Goal: Task Accomplishment & Management: Manage account settings

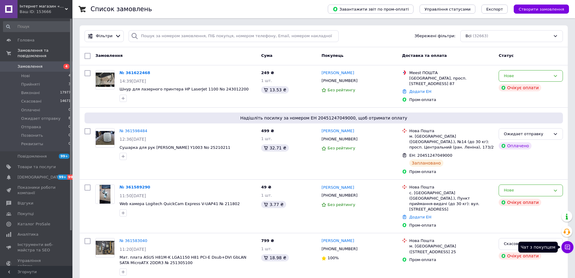
click at [568, 244] on icon at bounding box center [568, 247] width 6 height 6
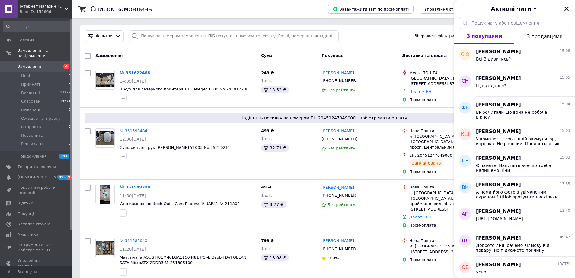
click at [172, 58] on div "Замовлення" at bounding box center [176, 55] width 166 height 11
click at [52, 106] on li "Оплачені 0" at bounding box center [37, 110] width 74 height 8
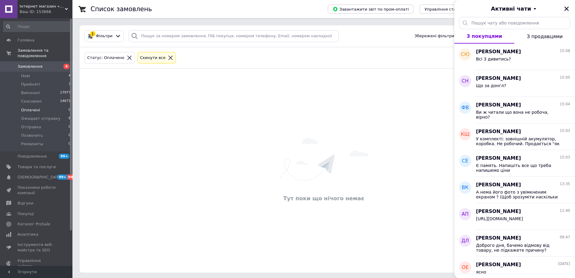
click at [566, 9] on icon "Закрити" at bounding box center [566, 8] width 5 height 5
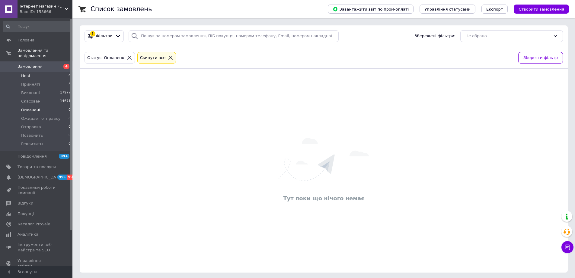
click at [58, 72] on li "Нові 4" at bounding box center [37, 76] width 74 height 8
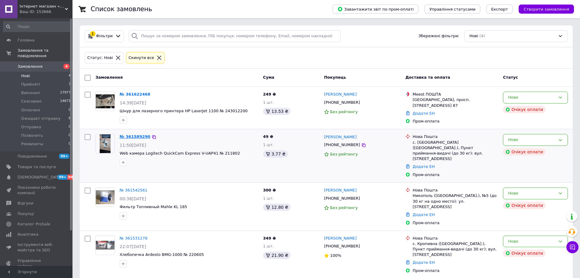
click at [134, 135] on link "№ 361589290" at bounding box center [135, 136] width 31 height 5
click at [128, 188] on link "№ 361542561" at bounding box center [134, 190] width 28 height 5
click at [132, 236] on link "№ 361531278" at bounding box center [134, 238] width 28 height 5
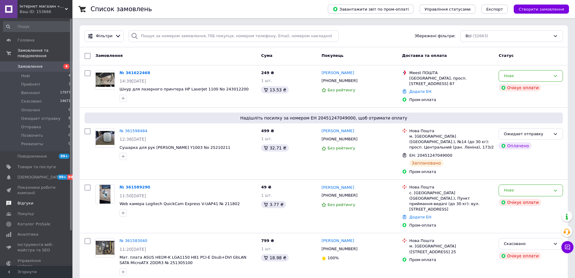
click at [31, 200] on span "Відгуки" at bounding box center [37, 202] width 38 height 5
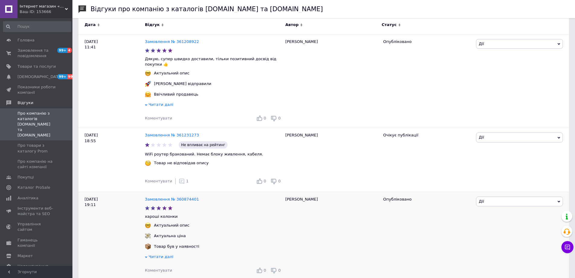
scroll to position [121, 0]
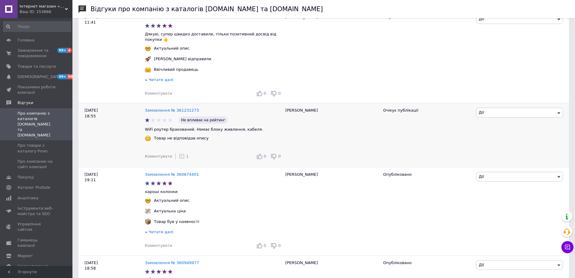
click at [179, 153] on icon at bounding box center [182, 156] width 6 height 6
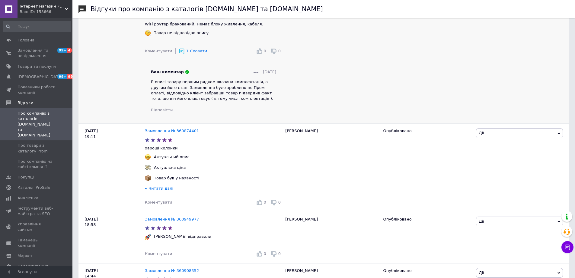
scroll to position [272, 0]
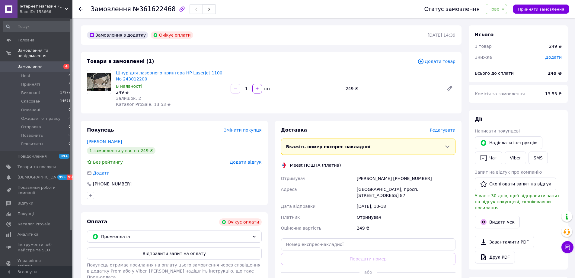
click at [290, 113] on div "Товари в замовленні (1) Додати товар Шнур для лазерного принтера HP LaserJet 11…" at bounding box center [271, 82] width 381 height 61
click at [483, 153] on button "Чат" at bounding box center [488, 157] width 27 height 13
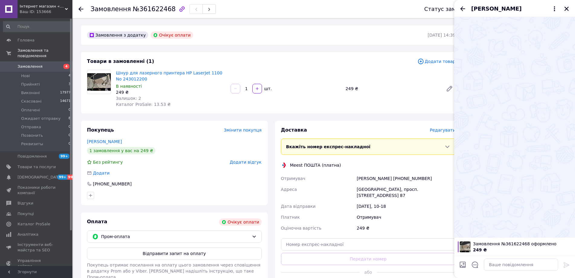
click at [567, 9] on icon "Закрити" at bounding box center [567, 9] width 4 height 4
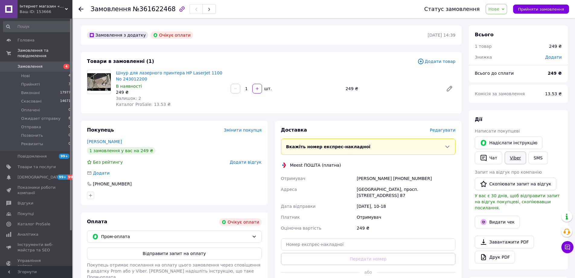
click at [515, 157] on link "Viber" at bounding box center [515, 157] width 21 height 13
click at [490, 155] on button "Чат" at bounding box center [488, 157] width 27 height 13
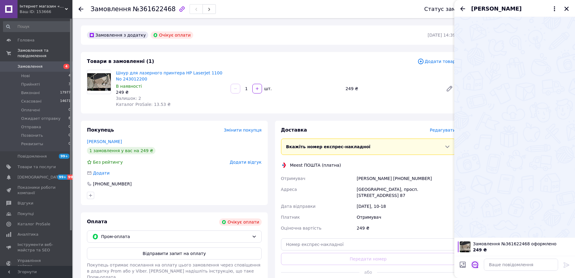
drag, startPoint x: 475, startPoint y: 272, endPoint x: 476, endPoint y: 267, distance: 5.2
click at [476, 272] on div at bounding box center [475, 265] width 13 height 15
click at [476, 266] on icon "Відкрити шаблони відповідей" at bounding box center [475, 264] width 7 height 7
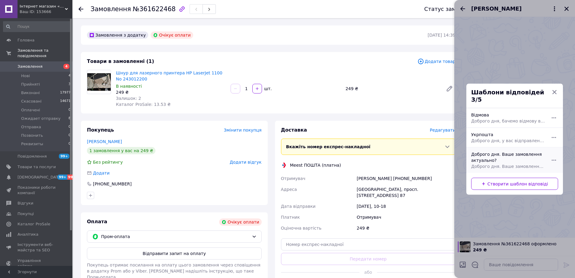
click at [493, 153] on div "Доброго дня. Ваше замовлення актуально? Доброго дня. Ваше замовлення актуально?" at bounding box center [508, 159] width 79 height 23
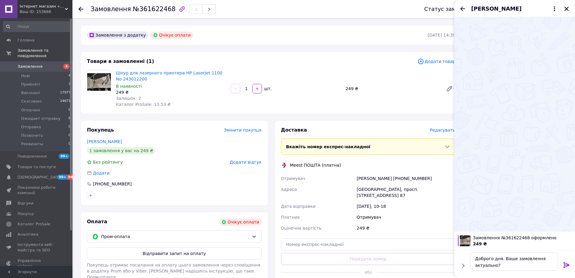
type textarea "Доброго дня. Ваше замовлення актуально?"
click at [509, 263] on textarea "Доброго дня. Ваше замовлення актуально?" at bounding box center [515, 261] width 86 height 18
click at [563, 265] on icon at bounding box center [566, 264] width 7 height 7
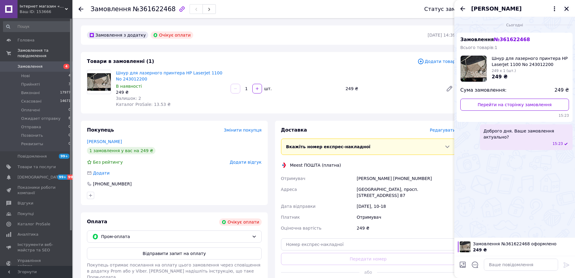
click at [567, 9] on icon "Закрити" at bounding box center [567, 9] width 4 height 4
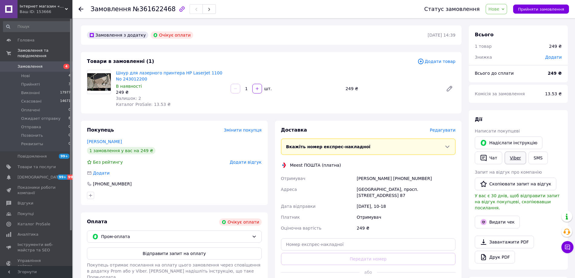
click at [516, 156] on link "Viber" at bounding box center [515, 157] width 21 height 13
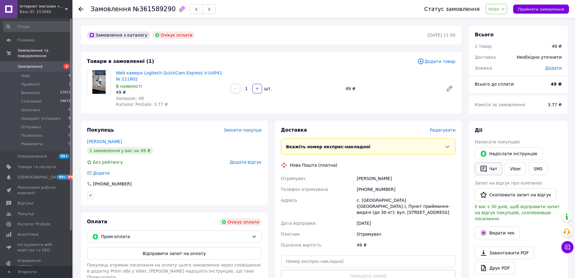
click at [487, 168] on icon "button" at bounding box center [484, 168] width 6 height 6
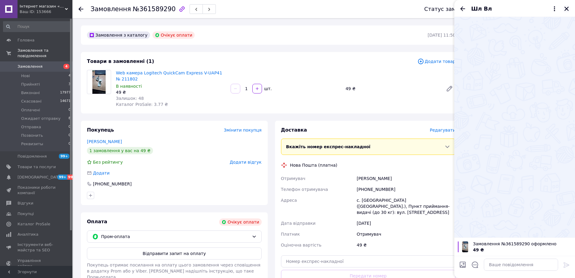
click at [566, 7] on icon "Закрити" at bounding box center [566, 8] width 5 height 5
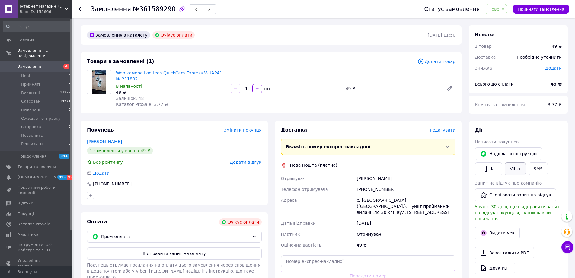
click at [511, 173] on link "Viber" at bounding box center [515, 168] width 21 height 13
click at [490, 174] on button "Чат" at bounding box center [488, 168] width 27 height 13
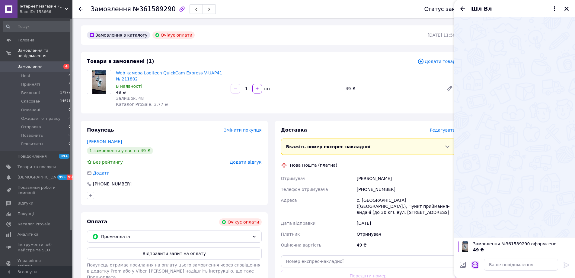
click at [476, 264] on icon "Відкрити шаблони відповідей" at bounding box center [475, 264] width 7 height 7
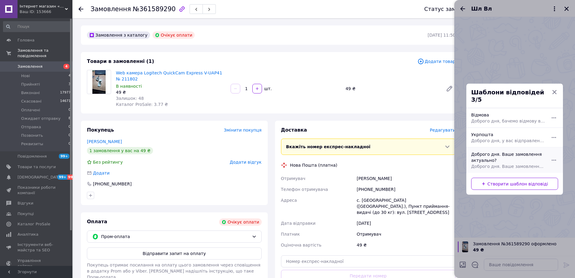
click at [500, 149] on div "Доброго дня. Ваше замовлення актуально? Доброго дня. Ваше замовлення актуально?" at bounding box center [508, 159] width 79 height 23
type textarea "Доброго дня. Ваше замовлення актуально?"
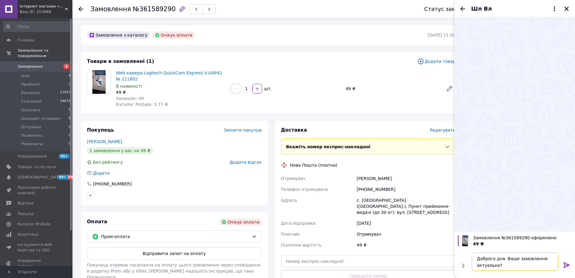
click at [511, 270] on textarea "Доброго дня. Ваше замовлення актуально?" at bounding box center [515, 261] width 86 height 18
click at [570, 263] on div at bounding box center [567, 266] width 12 height 14
click at [561, 266] on div "Доброго дня. Ваше замовлення актуально? Доброго дня. Ваше замовлення актуально?" at bounding box center [515, 261] width 116 height 23
click at [566, 267] on icon at bounding box center [566, 264] width 7 height 7
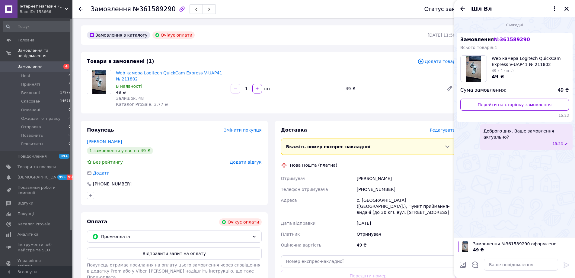
click at [568, 3] on div "Шл Вл" at bounding box center [514, 8] width 121 height 17
click at [567, 6] on icon "Закрити" at bounding box center [566, 8] width 5 height 5
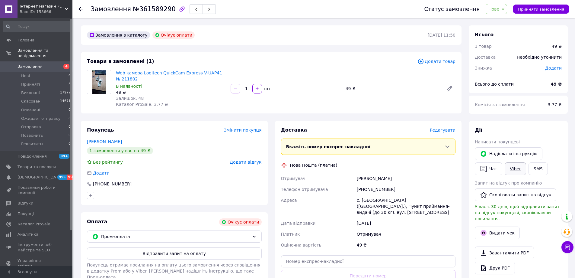
click at [515, 169] on link "Viber" at bounding box center [515, 168] width 21 height 13
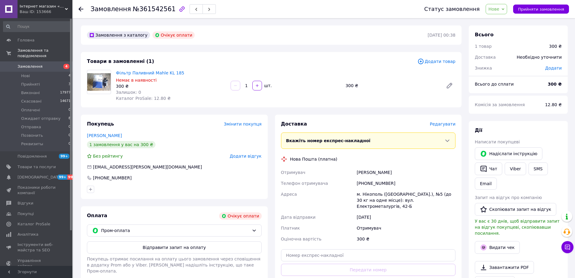
click at [484, 161] on div "Чат" at bounding box center [489, 168] width 30 height 15
click at [487, 167] on icon "button" at bounding box center [484, 168] width 6 height 6
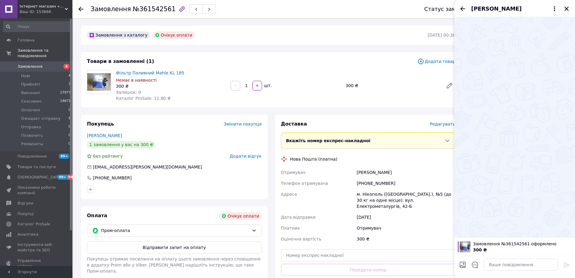
click at [490, 154] on div at bounding box center [514, 127] width 121 height 220
click at [566, 9] on icon "Закрити" at bounding box center [566, 8] width 5 height 5
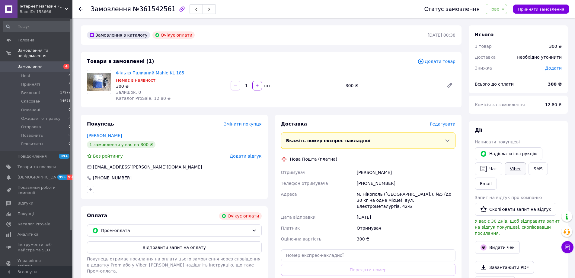
click at [513, 170] on link "Viber" at bounding box center [515, 168] width 21 height 13
click at [321, 74] on div "Фільтр Паливний Mahle KL 185 Немає в наявності 300 ₴ Залишок: 0 Каталог ProSale…" at bounding box center [286, 86] width 345 height 34
click at [492, 171] on button "Чат" at bounding box center [488, 168] width 27 height 13
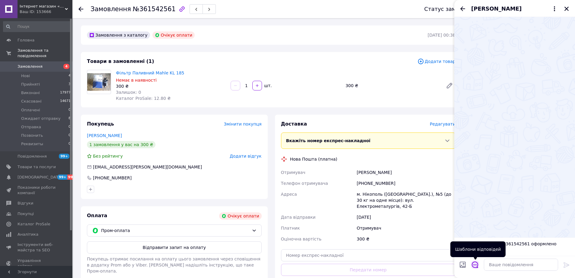
click at [474, 263] on icon "Відкрити шаблони відповідей" at bounding box center [475, 264] width 7 height 7
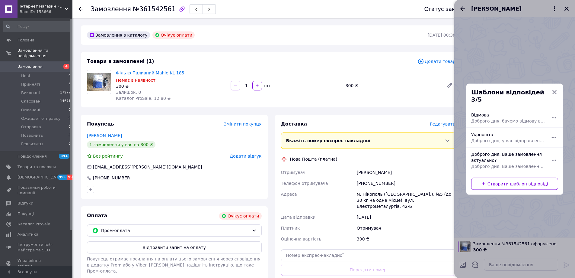
click at [479, 148] on div "Доброго дня. Ваше замовлення актуально? Доброго дня. Ваше замовлення актуально?" at bounding box center [508, 159] width 79 height 23
type textarea "Доброго дня. Ваше замовлення актуально?"
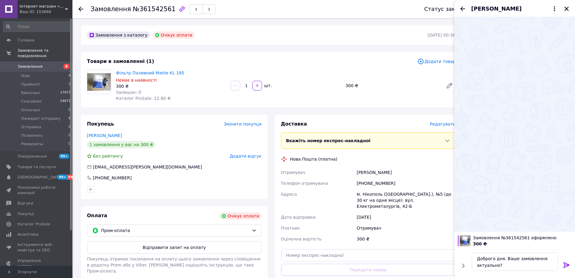
scroll to position [158, 0]
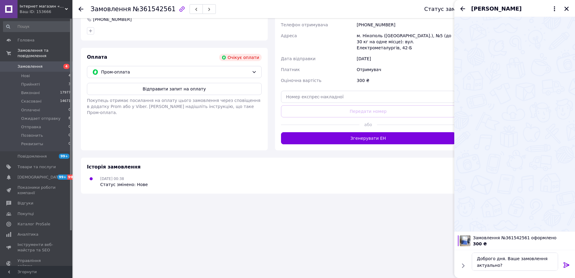
click at [567, 265] on icon at bounding box center [567, 264] width 6 height 5
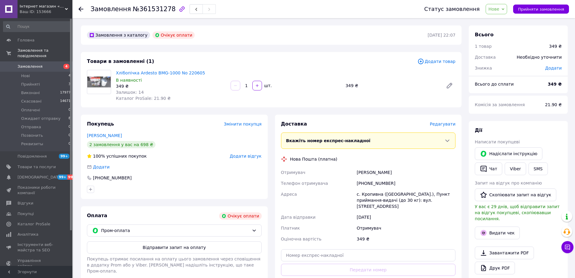
click at [291, 57] on div "Товари в замовленні (1) Додати товар Хлібопічка Ardesto BMG-1000 No 220605 В на…" at bounding box center [271, 79] width 381 height 55
click at [487, 169] on icon "button" at bounding box center [484, 168] width 6 height 6
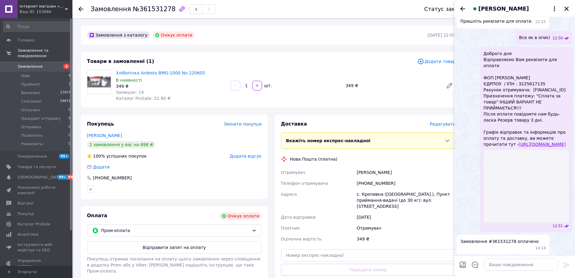
scroll to position [272, 0]
click at [569, 5] on button "Закрити" at bounding box center [566, 8] width 7 height 7
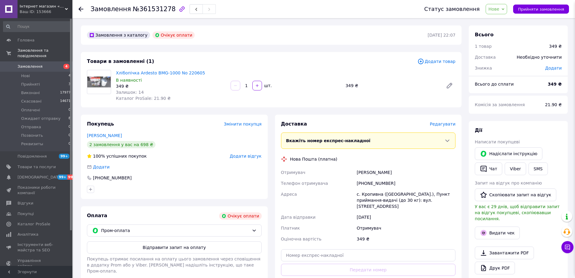
scroll to position [0, 0]
click at [532, 13] on button "Прийняти замовлення" at bounding box center [541, 9] width 56 height 9
click at [151, 4] on div "Замовлення №361531278" at bounding box center [153, 9] width 125 height 10
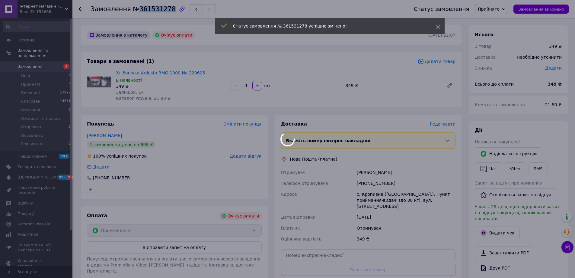
click at [151, 4] on div "Замовлення №361531278" at bounding box center [153, 9] width 125 height 10
copy span "361531278"
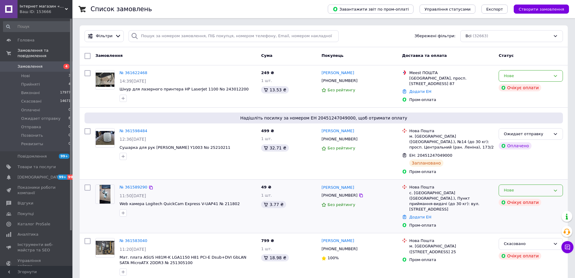
click at [513, 187] on div "Нове" at bounding box center [527, 190] width 47 height 6
click at [518, 198] on li "Прийнято" at bounding box center [531, 202] width 64 height 11
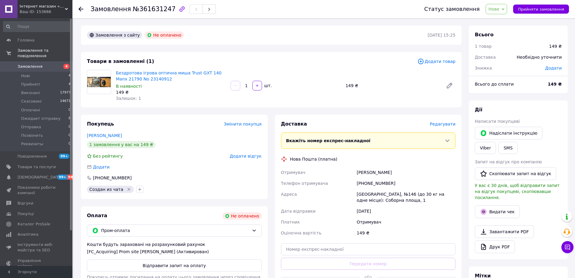
click at [300, 60] on div "Товари в замовленні (1)" at bounding box center [252, 61] width 331 height 7
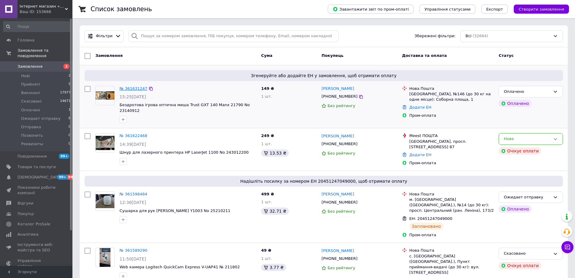
click at [126, 88] on link "№ 361631247" at bounding box center [134, 88] width 28 height 5
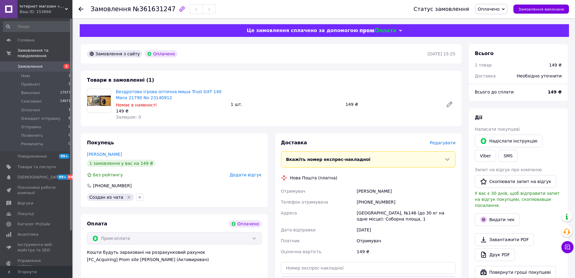
click at [266, 118] on div "Бездротова ігрова оптична миша Trust GXT 140 Manx 21790 No 23140912 Немає в ная…" at bounding box center [286, 104] width 345 height 34
click at [567, 246] on icon at bounding box center [568, 247] width 6 height 6
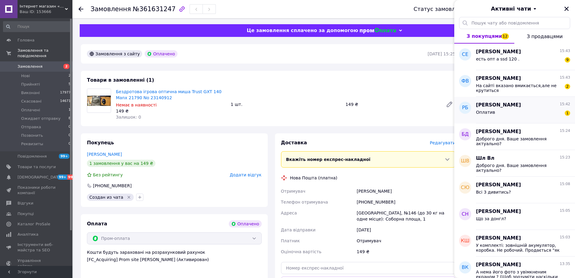
click at [491, 115] on div "Оплатив" at bounding box center [485, 114] width 19 height 8
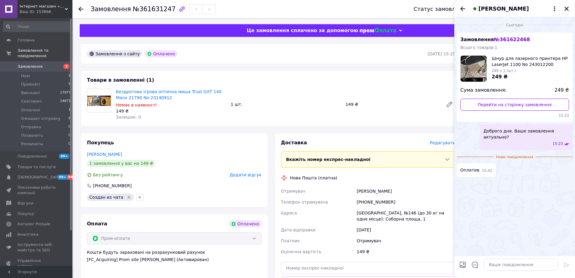
click at [528, 203] on div "Сьогодні Замовлення № 361622468 Всього товарів: 1 Шнур для лазерного принтера H…" at bounding box center [514, 136] width 121 height 239
click at [503, 104] on link "Перейти на сторінку замовлення" at bounding box center [515, 104] width 109 height 12
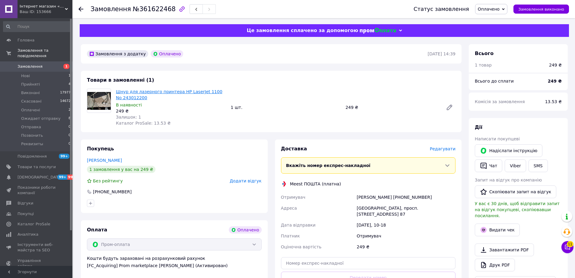
click at [176, 93] on link "Шнур для лазерного принтера HP LaserJet 1100 No 243012200" at bounding box center [169, 94] width 107 height 11
drag, startPoint x: 142, startPoint y: 100, endPoint x: 116, endPoint y: 93, distance: 26.8
click at [116, 93] on span "Шнур для лазерного принтера HP LaserJet 1100 No 243012200" at bounding box center [171, 94] width 110 height 12
copy link "Шнур для лазерного принтера HP LaserJet 1100 No 243012200"
drag, startPoint x: 355, startPoint y: 196, endPoint x: 370, endPoint y: 214, distance: 23.0
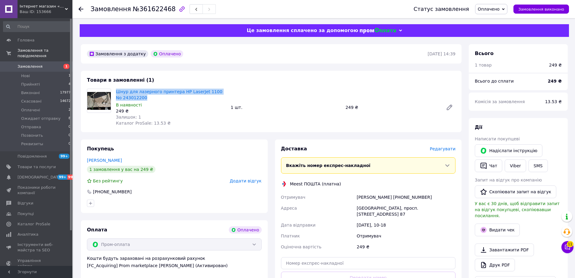
click at [370, 214] on div "Отримувач [PERSON_NAME] [PHONE_NUMBER] [GEOGRAPHIC_DATA] [GEOGRAPHIC_DATA], про…" at bounding box center [368, 221] width 177 height 60
copy div "Отримувач [PERSON_NAME] [PHONE_NUMBER] [GEOGRAPHIC_DATA] [GEOGRAPHIC_DATA], про…"
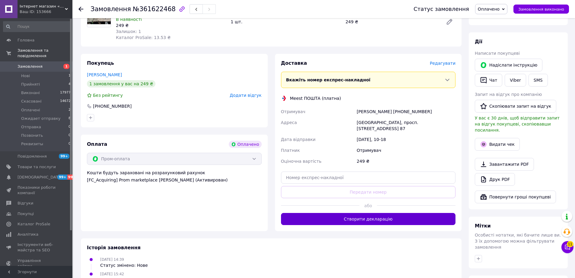
scroll to position [91, 0]
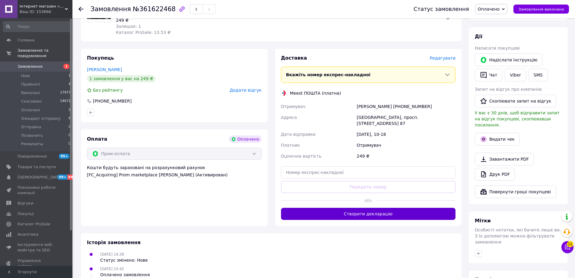
click at [388, 212] on button "Створити декларацію" at bounding box center [368, 213] width 175 height 12
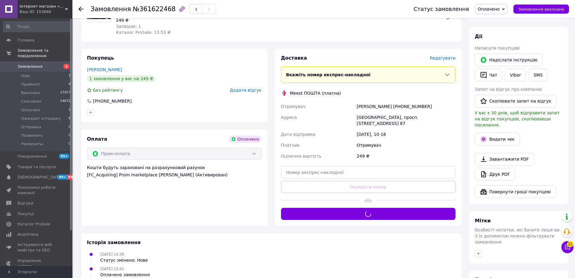
click at [500, 10] on span "Оплачено" at bounding box center [489, 9] width 22 height 5
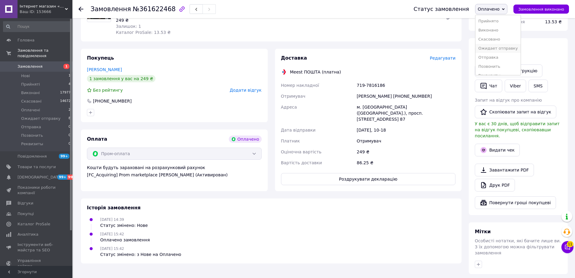
click at [510, 51] on li "Ожидает отправку" at bounding box center [499, 48] width 46 height 9
click at [538, 90] on button "SMS" at bounding box center [538, 85] width 19 height 13
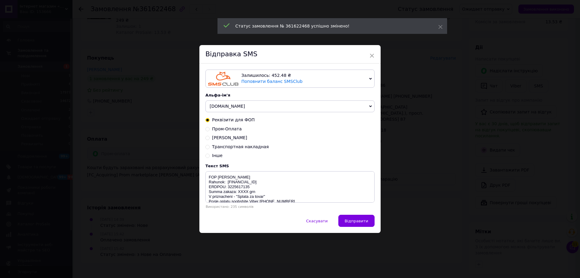
click at [218, 130] on span "Пром-Оплата" at bounding box center [227, 128] width 30 height 5
click at [210, 130] on input "Пром-Оплата" at bounding box center [207, 128] width 4 height 4
radio input "true"
radio input "false"
type textarea "Vash zakaz prinjat i bydet otpravlen soglasno grafika [URL][DOMAIN_NAME] Nash t…"
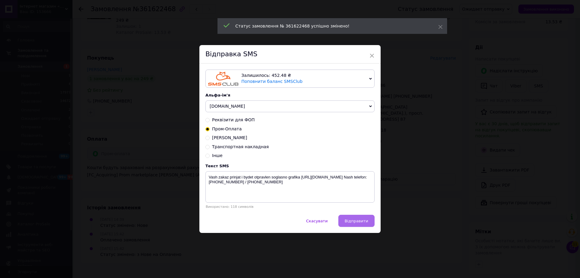
click at [346, 223] on button "Відправити" at bounding box center [356, 220] width 36 height 12
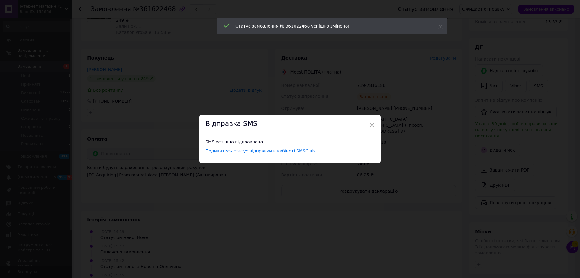
click at [333, 89] on div "× Відправка SMS SMS успішно відправлено. Подивитись статус відправки в кабінеті…" at bounding box center [290, 139] width 580 height 278
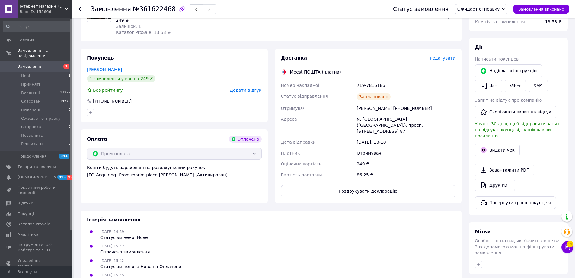
click at [368, 86] on div "719-7816186" at bounding box center [406, 85] width 101 height 11
copy div "719-7816186"
click at [359, 186] on button "Роздрукувати декларацію" at bounding box center [368, 191] width 175 height 12
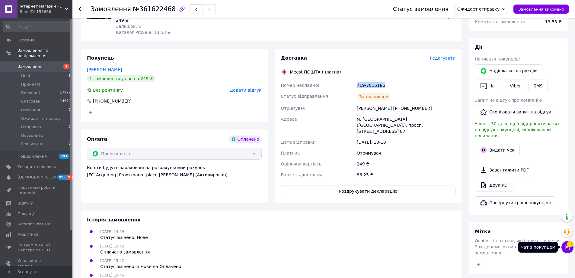
click at [570, 242] on span "11" at bounding box center [570, 242] width 7 height 6
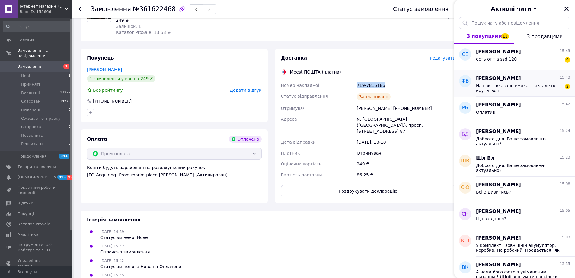
click at [522, 91] on span "На сайті вказано вмикається,але не крутиться" at bounding box center [519, 88] width 86 height 10
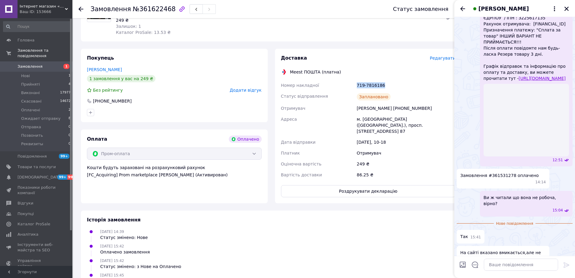
scroll to position [327, 0]
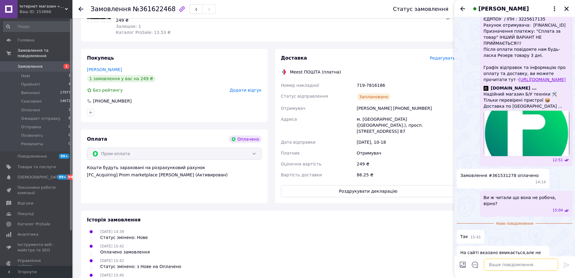
click at [510, 264] on textarea at bounding box center [521, 264] width 74 height 12
type textarea "Так, все вырно"
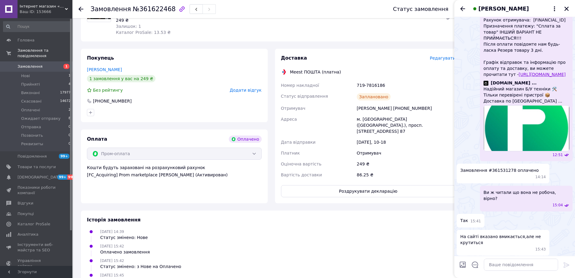
click at [545, 261] on span "Так, все вырно" at bounding box center [533, 264] width 33 height 6
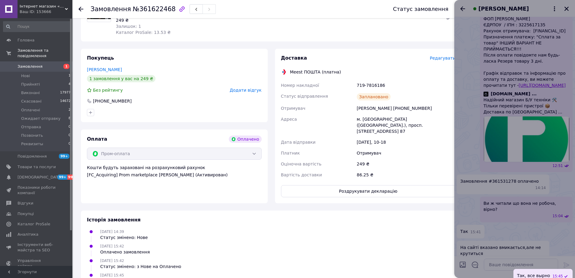
scroll to position [331, 0]
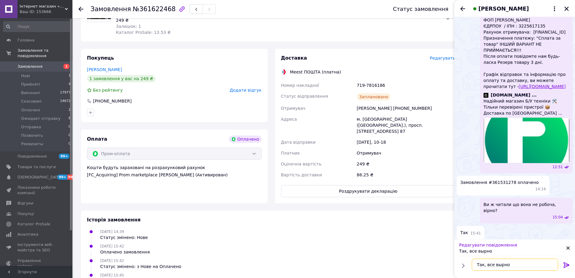
click at [496, 265] on textarea "Так, все вырно" at bounding box center [515, 264] width 86 height 12
type textarea "Так, все вірно"
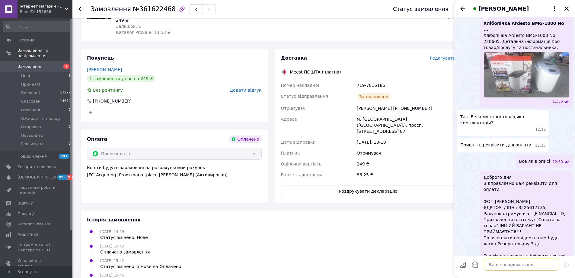
scroll to position [0, 0]
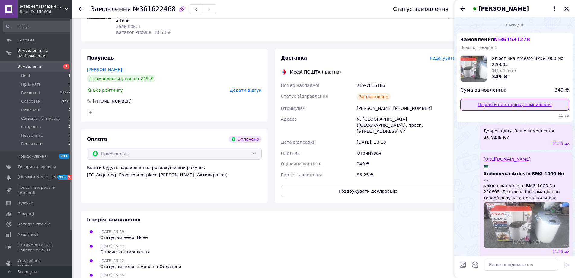
click at [509, 107] on link "Перейти на сторінку замовлення" at bounding box center [515, 104] width 109 height 12
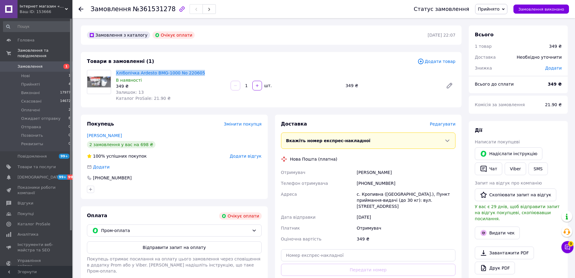
drag, startPoint x: 214, startPoint y: 68, endPoint x: 115, endPoint y: 74, distance: 99.0
click at [115, 74] on div "Товари в замовленні (1) Додати товар Хлібопічка Ardesto BMG-1000 No 220605 В на…" at bounding box center [271, 79] width 381 height 55
copy link "Хлібопічка Ardesto BMG-1000 No 220605"
click at [367, 167] on div "Болюк Поліна" at bounding box center [406, 172] width 101 height 11
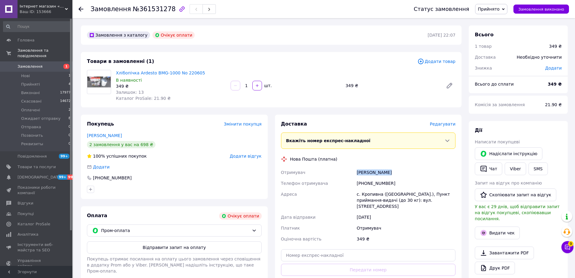
click at [367, 167] on div "Болюк Поліна" at bounding box center [406, 172] width 101 height 11
copy div "Болюк Поліна"
click at [364, 184] on div "+380984499233" at bounding box center [406, 183] width 101 height 11
copy div "380984499233"
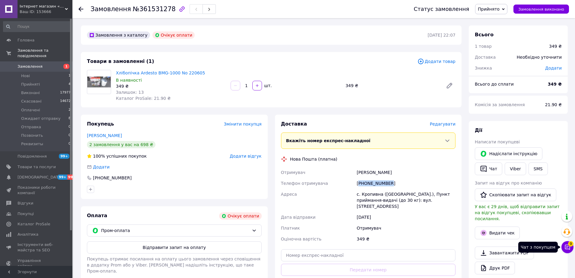
click at [571, 244] on span "9" at bounding box center [570, 243] width 5 height 5
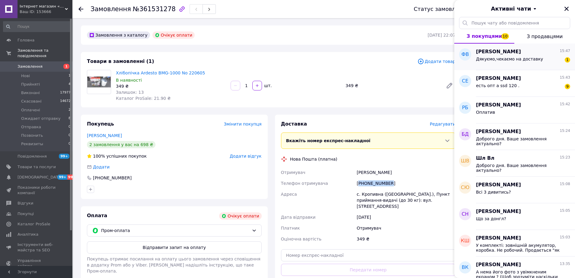
click at [512, 60] on span "Дякуємо,чекаємо на доставку" at bounding box center [509, 58] width 67 height 5
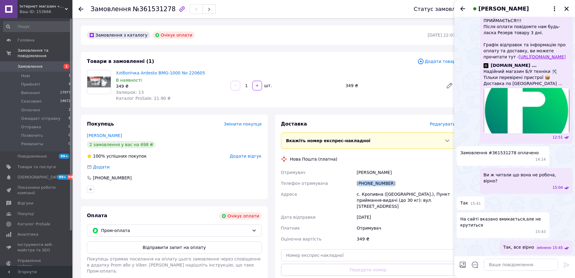
scroll to position [358, 0]
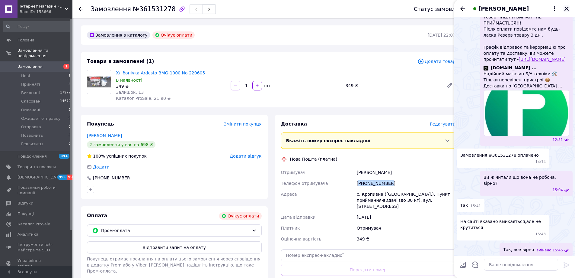
click at [568, 9] on icon "Закрити" at bounding box center [566, 8] width 5 height 5
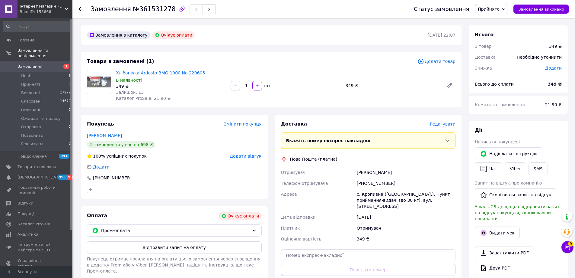
click at [331, 67] on div "Товари в замовленні (1) Додати товар Хлібопічка Ardesto BMG-1000 No 220605 В на…" at bounding box center [271, 79] width 381 height 55
click at [41, 116] on span "Ожидает отправку" at bounding box center [41, 118] width 40 height 5
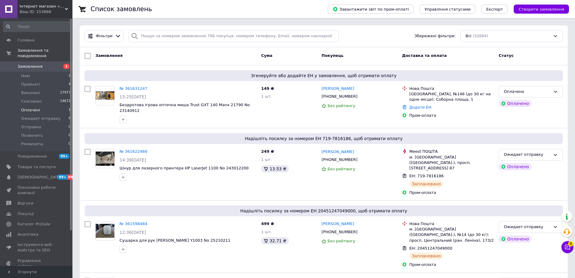
click at [32, 107] on span "Оплачені" at bounding box center [30, 109] width 19 height 5
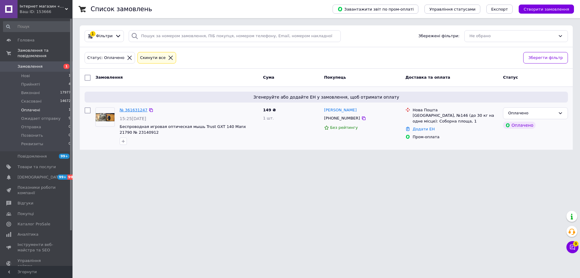
click at [127, 108] on link "№ 361631247" at bounding box center [134, 110] width 28 height 5
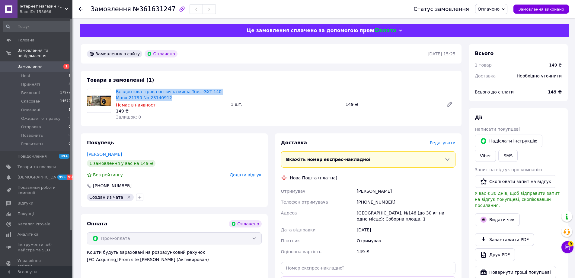
drag, startPoint x: 161, startPoint y: 97, endPoint x: 115, endPoint y: 92, distance: 46.2
click at [115, 92] on div "Бездротова ігрова оптична миша Trust GXT 140 Manx 21790 No 23140912 Немає в ная…" at bounding box center [171, 104] width 115 height 34
copy link "Бездротова ігрова оптична миша Trust GXT 140 Manx 21790 No 23140912"
click at [371, 191] on div "Новаковський Сергій" at bounding box center [406, 190] width 101 height 11
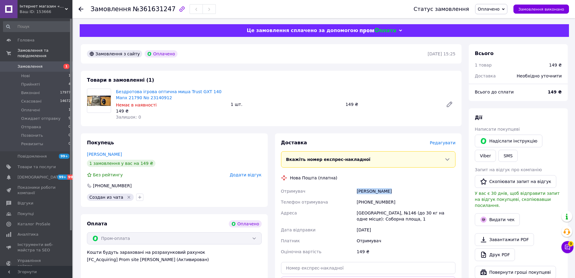
click at [371, 191] on div "Новаковський Сергій" at bounding box center [406, 190] width 101 height 11
copy div "Новаковський Сергій"
click at [375, 204] on div "[PHONE_NUMBER]" at bounding box center [406, 201] width 101 height 11
copy div "380636570112"
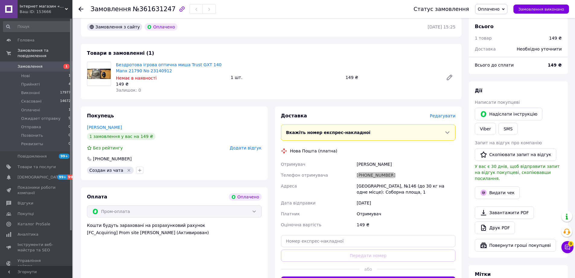
scroll to position [60, 0]
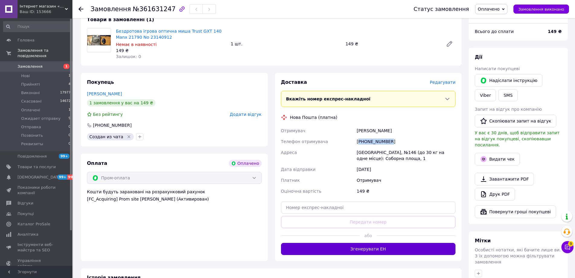
click at [387, 245] on button "Згенерувати ЕН" at bounding box center [368, 248] width 175 height 12
click at [493, 13] on span "Оплачено" at bounding box center [491, 9] width 32 height 10
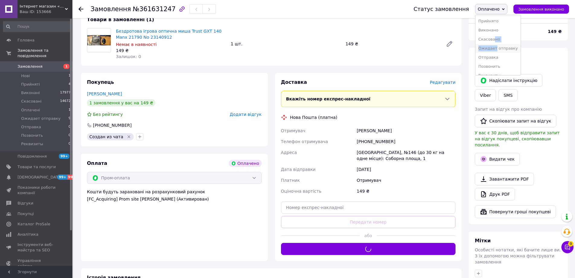
drag, startPoint x: 502, startPoint y: 43, endPoint x: 503, endPoint y: 48, distance: 4.9
click at [503, 48] on ul "Прийнято Виконано Скасовано Ожидает отправку Отправка Позвонить Реквизиты" at bounding box center [498, 45] width 46 height 60
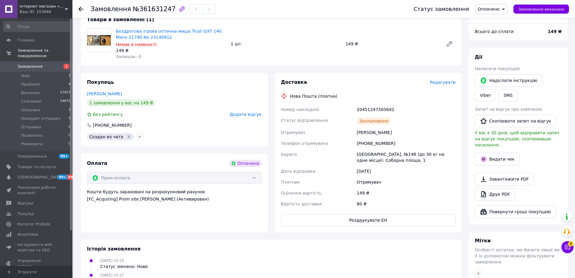
click at [372, 107] on div "20451247305642" at bounding box center [406, 109] width 101 height 11
copy div "20451247305642"
drag, startPoint x: 188, startPoint y: 74, endPoint x: 70, endPoint y: 2, distance: 138.6
click at [189, 73] on div "Покупець Новаковський Сергій 1 замовлення у вас на 149 ₴ Без рейтингу Додати ві…" at bounding box center [174, 109] width 187 height 73
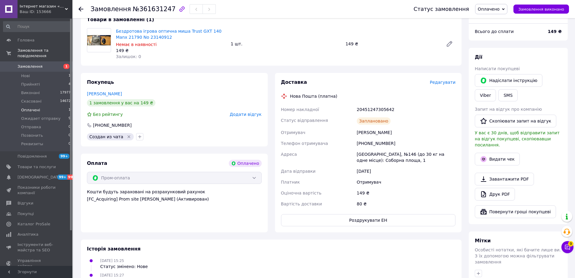
click at [50, 106] on li "Оплачені 1" at bounding box center [37, 110] width 74 height 8
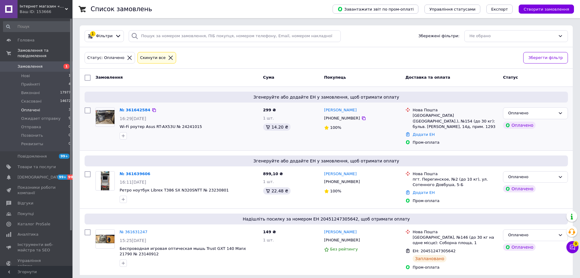
click at [201, 90] on div "Згенеруйте або додайте ЕН у замовлення, щоб отримати оплату № 361642584 16:29, …" at bounding box center [326, 118] width 493 height 63
drag, startPoint x: 136, startPoint y: 224, endPoint x: 135, endPoint y: 220, distance: 4.0
click at [136, 229] on link "№ 361631247" at bounding box center [134, 231] width 28 height 5
click at [126, 171] on link "№ 361639606" at bounding box center [135, 173] width 31 height 5
click at [130, 113] on div "№ 361642584 16:29, 12.09.2025 Wi-Fi роутер Asus RT-AX53U № 24241015" at bounding box center [188, 123] width 143 height 37
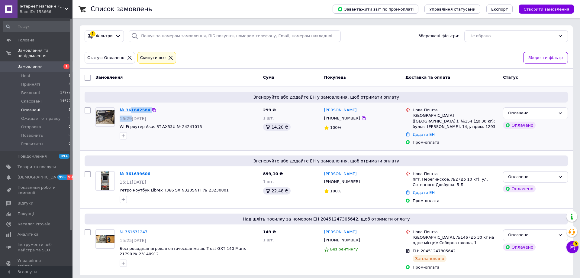
click at [130, 111] on link "№ 361642584" at bounding box center [135, 110] width 31 height 5
click at [213, 68] on div "Статус: Оплачено Cкинути все Зберегти фільтр" at bounding box center [326, 58] width 493 height 22
click at [46, 106] on li "Оплачені 3" at bounding box center [37, 110] width 74 height 8
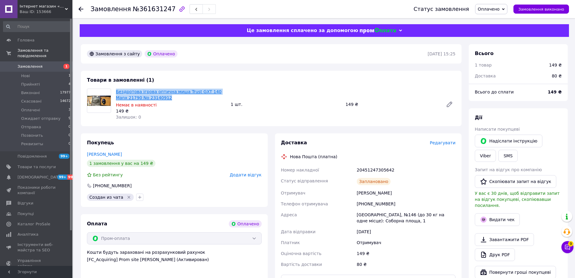
copy link "Бездротова ігрова оптична миша Trust GXT 140 Manx 21790 No 23140912"
drag, startPoint x: 158, startPoint y: 99, endPoint x: 116, endPoint y: 90, distance: 43.2
click at [116, 90] on span "Бездротова ігрова оптична миша Trust GXT 140 Manx 21790 No 23140912" at bounding box center [171, 94] width 110 height 12
click at [317, 174] on div "Номер накладної" at bounding box center [318, 169] width 76 height 11
click at [508, 7] on span "Оплачено" at bounding box center [491, 9] width 32 height 10
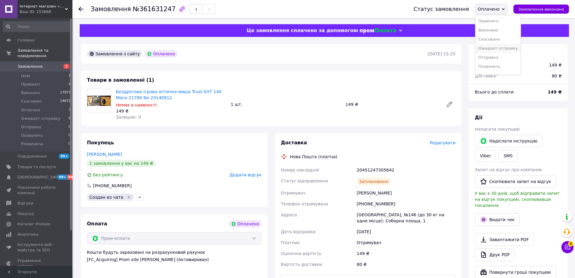
click at [508, 48] on li "Ожидает отправку" at bounding box center [499, 48] width 46 height 9
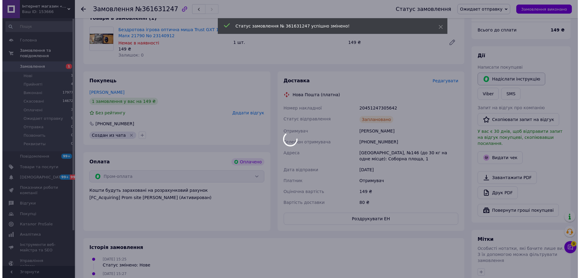
scroll to position [27, 0]
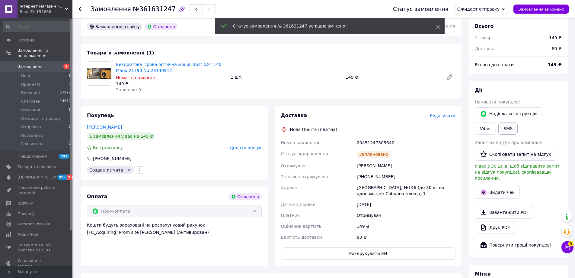
click at [490, 122] on div "Надіслати інструкцію Viber SMS" at bounding box center [518, 121] width 89 height 30
click at [499, 129] on button "SMS" at bounding box center [508, 128] width 19 height 12
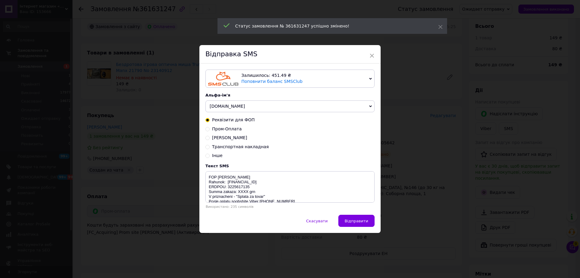
click at [227, 131] on span "Пром-Оплата" at bounding box center [227, 128] width 30 height 5
click at [210, 130] on input "Пром-Оплата" at bounding box center [207, 128] width 4 height 4
radio input "true"
radio input "false"
type textarea "Vash zakaz prinjat i bydet otpravlen soglasno grafika https://tnet.mssg.me/ Nas…"
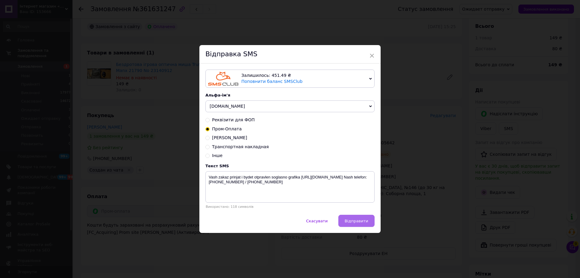
click at [348, 222] on span "Відправити" at bounding box center [357, 220] width 24 height 5
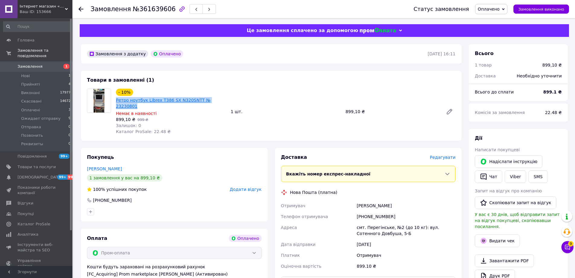
copy link "Ретро ноутбук Librex T386 SX N320SNTT № 23230801"
drag, startPoint x: 201, startPoint y: 99, endPoint x: 117, endPoint y: 101, distance: 84.6
click at [117, 101] on div "- 10% Ретро ноутбук Librex T386 SX N320SNTT № 23230801" at bounding box center [170, 99] width 111 height 22
click at [366, 202] on div "Семко Роман" at bounding box center [406, 205] width 101 height 11
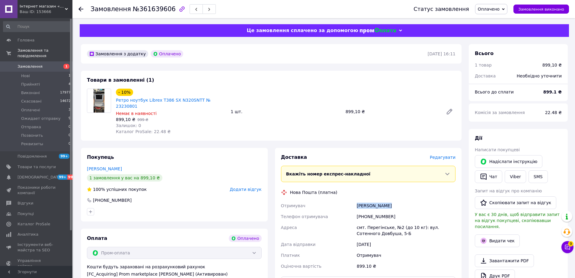
click at [366, 202] on div "Семко Роман" at bounding box center [406, 205] width 101 height 11
copy div "Семко Роман"
click at [374, 211] on div "[PHONE_NUMBER]" at bounding box center [406, 216] width 101 height 11
copy div "380971677895"
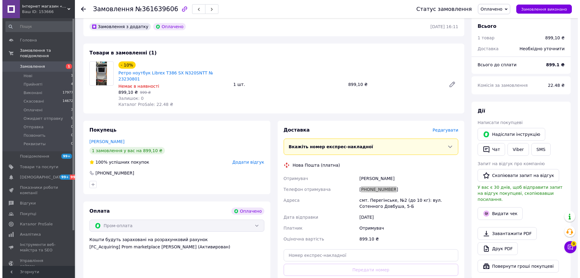
scroll to position [60, 0]
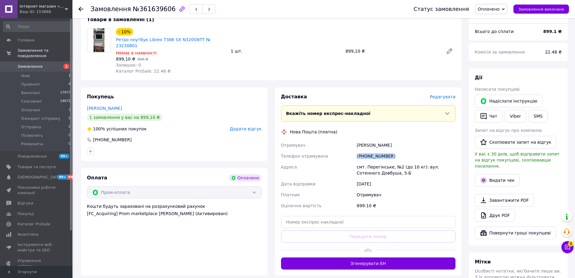
click at [365, 258] on button "Згенерувати ЕН" at bounding box center [368, 263] width 175 height 12
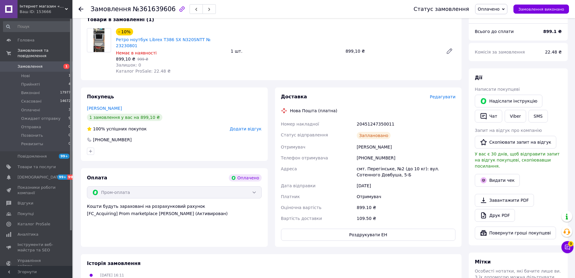
click at [387, 122] on div "20451247350011" at bounding box center [406, 123] width 101 height 11
click at [383, 118] on div "20451247350011" at bounding box center [406, 123] width 101 height 11
copy div "20451247350011"
click at [362, 141] on div "Семко Роман" at bounding box center [406, 146] width 101 height 11
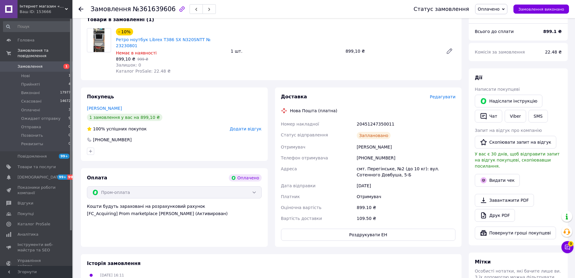
click at [495, 9] on span "Оплачено" at bounding box center [489, 9] width 22 height 5
click at [507, 47] on li "Ожидает отправку" at bounding box center [499, 48] width 46 height 9
click at [529, 120] on button "SMS" at bounding box center [538, 116] width 19 height 13
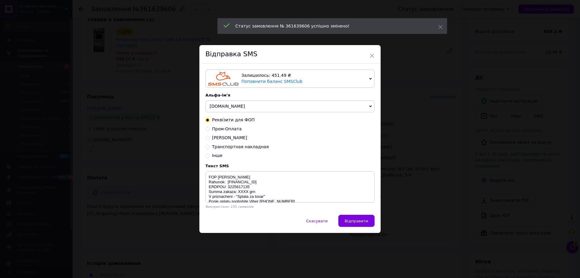
drag, startPoint x: 228, startPoint y: 131, endPoint x: 269, endPoint y: 158, distance: 49.2
click at [227, 131] on span "Пром-Оплата" at bounding box center [227, 128] width 30 height 5
click at [210, 130] on input "Пром-Оплата" at bounding box center [207, 128] width 4 height 4
radio input "true"
radio input "false"
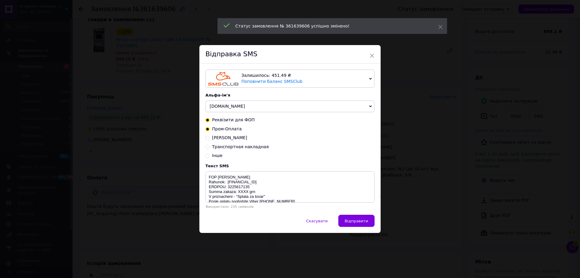
type textarea "Vash zakaz prinjat i bydet otpravlen soglasno grafika https://tnet.mssg.me/ Nas…"
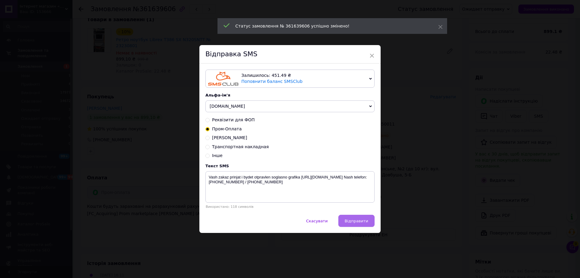
click at [368, 220] on button "Відправити" at bounding box center [356, 220] width 36 height 12
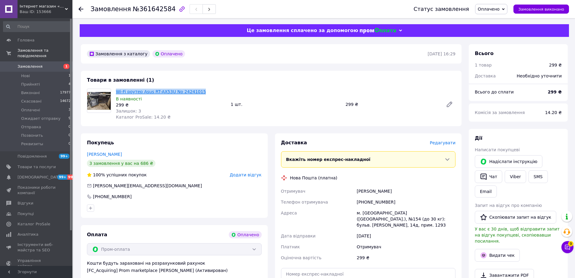
drag, startPoint x: 198, startPoint y: 91, endPoint x: 117, endPoint y: 90, distance: 81.2
click at [117, 90] on span "Wi-Fi роутер Asus RT-AX53U No 24241015" at bounding box center [171, 91] width 110 height 6
copy link "Wi-Fi роутер Asus RT-AX53U No 24241015"
click at [381, 190] on div "[PERSON_NAME]" at bounding box center [406, 190] width 101 height 11
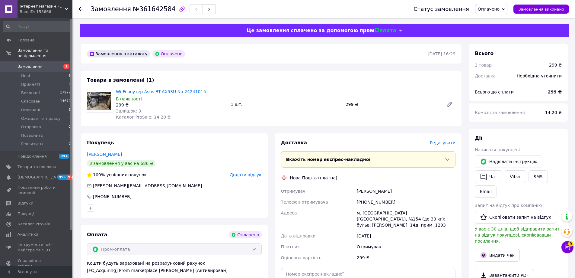
click at [360, 191] on div "[PERSON_NAME]" at bounding box center [406, 190] width 101 height 11
copy div "[PERSON_NAME]"
click at [373, 203] on div "[PHONE_NUMBER]" at bounding box center [406, 201] width 101 height 11
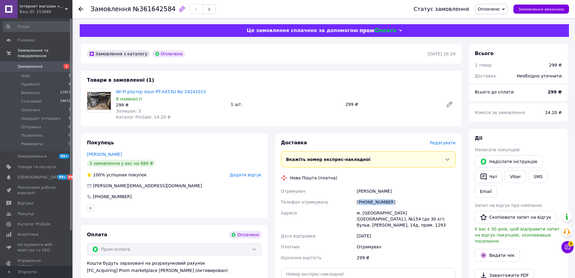
click at [373, 203] on div "[PHONE_NUMBER]" at bounding box center [406, 201] width 101 height 11
copy div "380972280992"
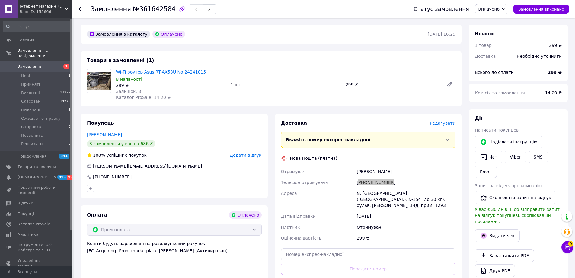
scroll to position [30, 0]
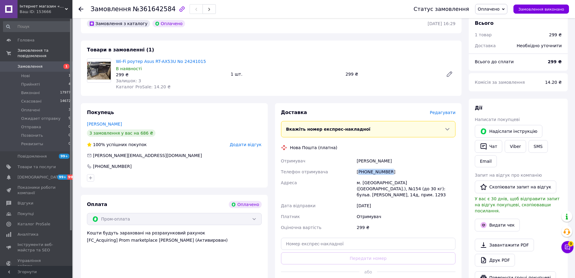
click at [495, 9] on span "Оплачено" at bounding box center [489, 9] width 22 height 5
click at [507, 47] on li "Ожидает отправку" at bounding box center [499, 48] width 46 height 9
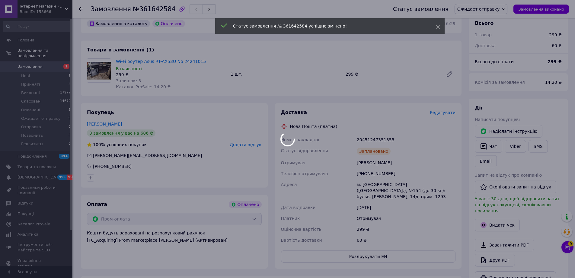
click at [368, 137] on div at bounding box center [287, 139] width 575 height 278
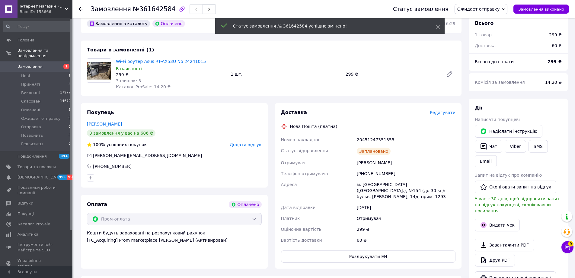
click at [370, 140] on div "20451247351355" at bounding box center [406, 139] width 101 height 11
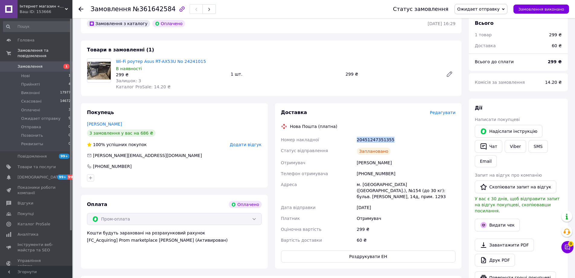
click at [370, 140] on div "20451247351355" at bounding box center [406, 139] width 101 height 11
copy div "20451247351355"
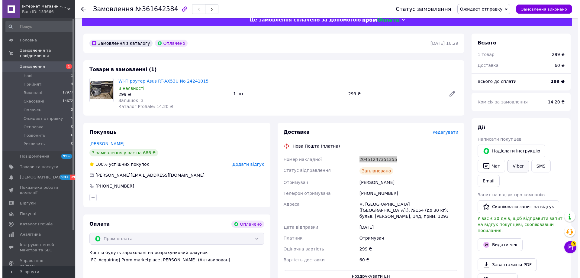
scroll to position [0, 0]
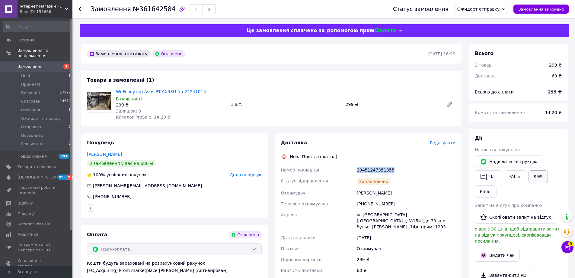
click at [543, 176] on button "SMS" at bounding box center [538, 176] width 19 height 13
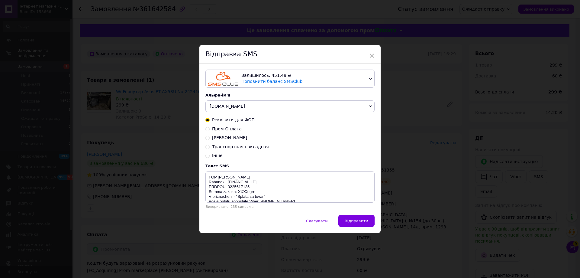
click at [233, 124] on div "Реквізити для ФОП Пром-Оплата Карта [PERSON_NAME] накладная Інше" at bounding box center [289, 138] width 169 height 42
drag, startPoint x: 231, startPoint y: 127, endPoint x: 228, endPoint y: 128, distance: 3.5
click at [230, 127] on span "Пром-Оплата" at bounding box center [227, 128] width 30 height 5
click at [210, 127] on input "Пром-Оплата" at bounding box center [207, 128] width 4 height 4
radio input "true"
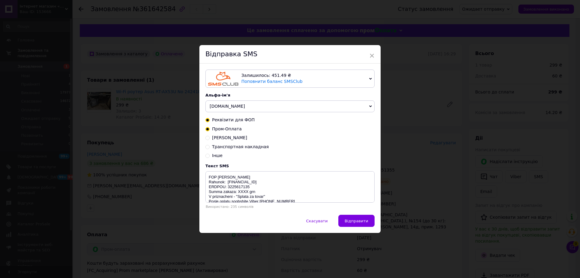
radio input "false"
type textarea "Vash zakaz prinjat i bydet otpravlen soglasno grafika [URL][DOMAIN_NAME] Nash t…"
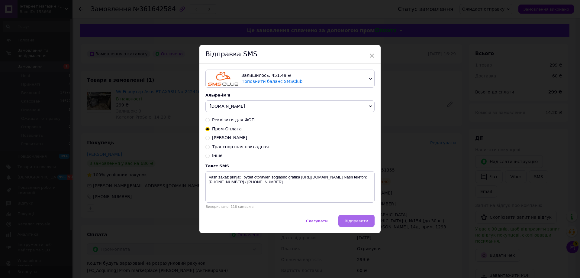
click at [363, 222] on span "Відправити" at bounding box center [357, 220] width 24 height 5
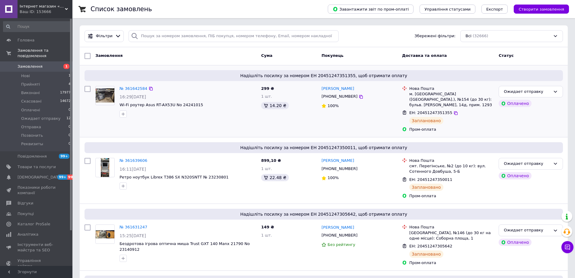
drag, startPoint x: 155, startPoint y: 58, endPoint x: 151, endPoint y: 82, distance: 24.8
click at [155, 57] on div "Замовлення" at bounding box center [176, 55] width 166 height 11
click at [568, 248] on icon at bounding box center [568, 247] width 6 height 6
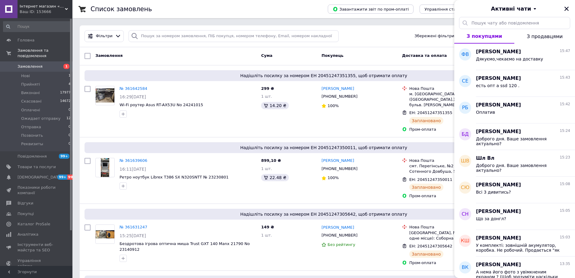
click at [371, 38] on div "Фільтри Збережені фільтри: Всі (32666)" at bounding box center [323, 36] width 483 height 12
click at [566, 8] on icon "Закрити" at bounding box center [566, 8] width 5 height 5
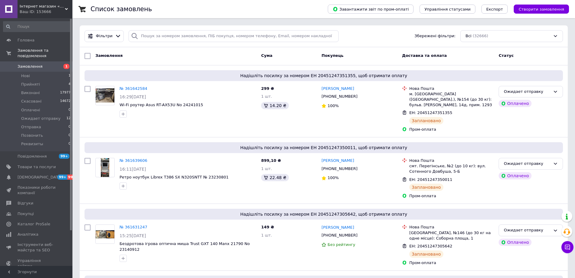
click at [150, 55] on div "Замовлення" at bounding box center [176, 55] width 166 height 11
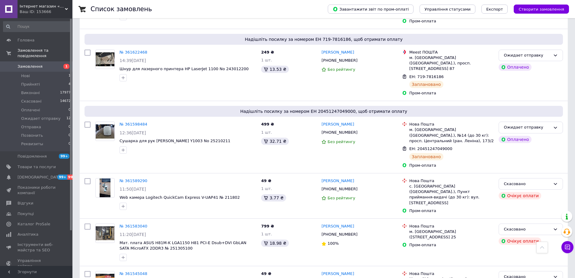
scroll to position [242, 0]
click at [46, 72] on li "Нові 1" at bounding box center [37, 76] width 74 height 8
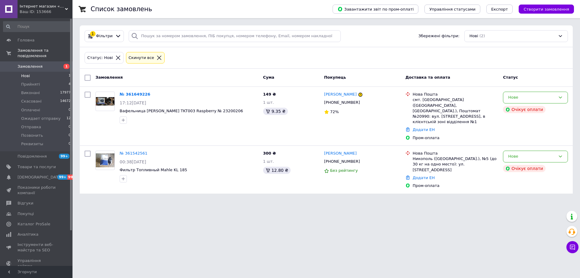
click at [42, 72] on li "Нові 1" at bounding box center [37, 76] width 74 height 8
click at [36, 82] on span "Прийняті" at bounding box center [30, 84] width 19 height 5
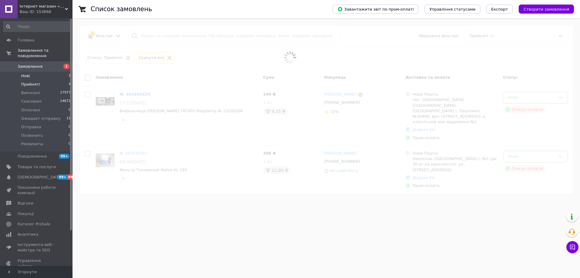
click at [30, 72] on li "Нові 1" at bounding box center [37, 76] width 74 height 8
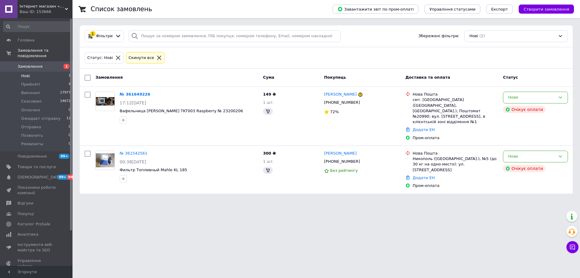
click at [190, 59] on div "Статус: Нові Cкинути все" at bounding box center [326, 58] width 486 height 14
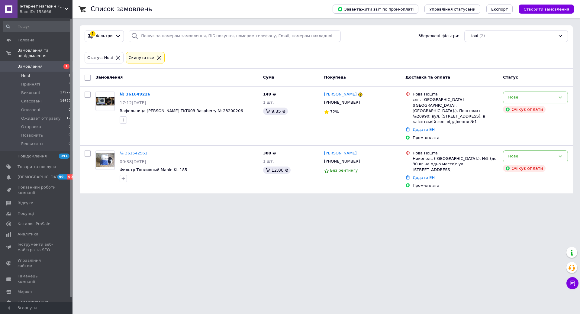
click at [221, 65] on div "Статус: Нові Cкинути все" at bounding box center [326, 58] width 493 height 22
click at [56, 72] on li "Нові 1" at bounding box center [37, 76] width 74 height 8
click at [52, 106] on li "Оплачені 0" at bounding box center [37, 110] width 74 height 8
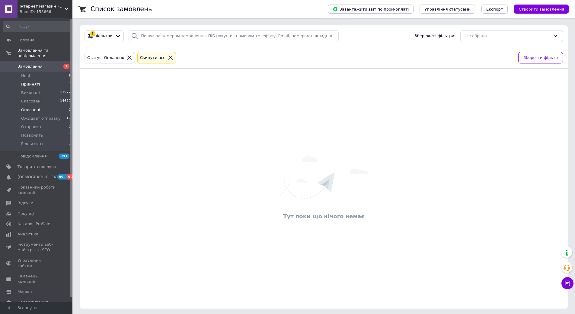
click at [49, 80] on li "Прийняті 4" at bounding box center [37, 84] width 74 height 8
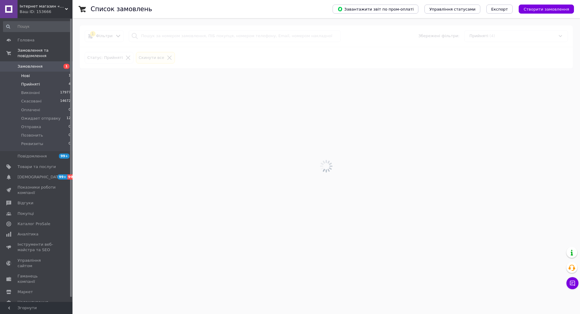
click at [49, 72] on li "Нові 1" at bounding box center [37, 76] width 74 height 8
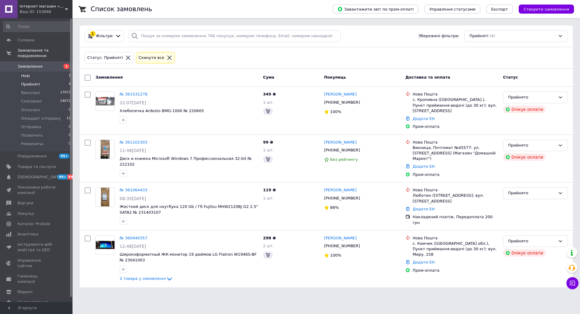
click at [39, 72] on li "Нові 1" at bounding box center [37, 76] width 74 height 8
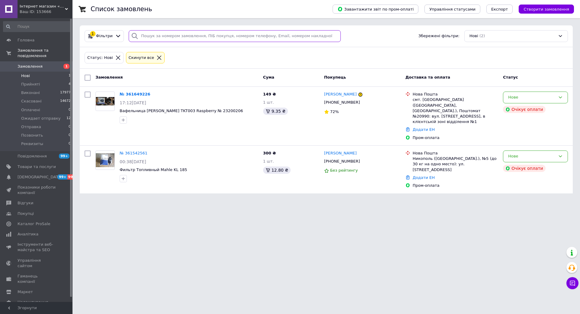
click at [232, 35] on input "search" at bounding box center [235, 36] width 212 height 12
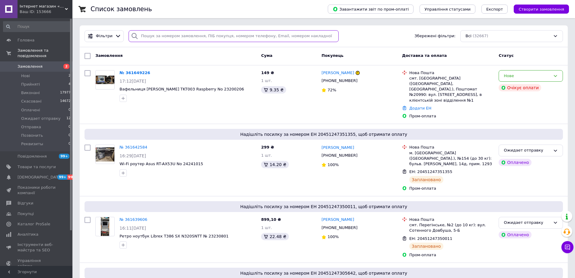
click at [164, 41] on input "search" at bounding box center [234, 36] width 210 height 12
paste input "[PERSON_NAME]"
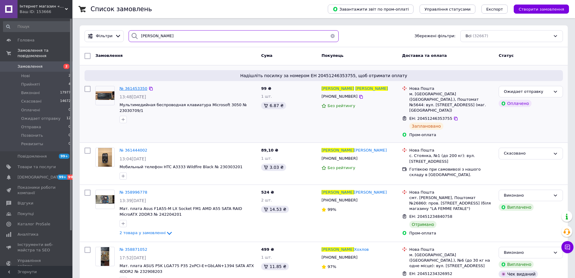
type input "[PERSON_NAME]"
click at [136, 88] on span "№ 361453350" at bounding box center [134, 88] width 28 height 5
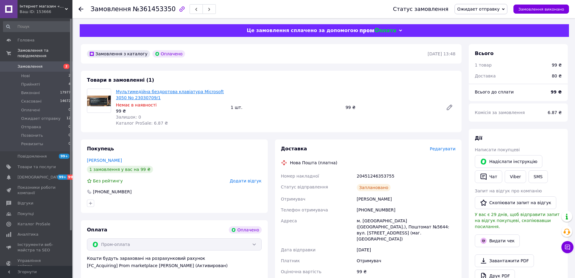
click at [191, 92] on link "Мультимедійна бездротова клавіатура Microsoft 3050 No 23030709/1" at bounding box center [170, 94] width 108 height 11
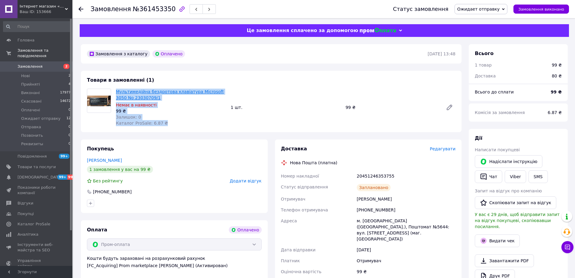
drag, startPoint x: 169, startPoint y: 125, endPoint x: 116, endPoint y: 90, distance: 63.3
click at [116, 90] on div "Мультимедійна бездротова клавіатура Microsoft 3050 No 23030709/1 Немає в наявно…" at bounding box center [171, 107] width 115 height 40
click at [491, 6] on span "Ожидает отправку" at bounding box center [481, 9] width 53 height 10
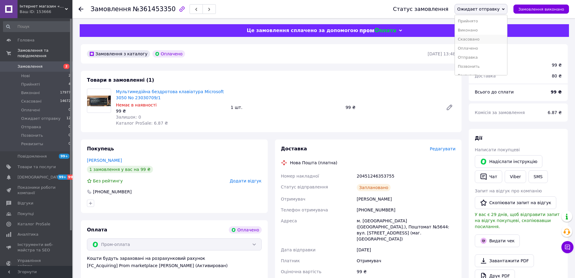
click at [494, 40] on li "Скасовано" at bounding box center [481, 39] width 53 height 9
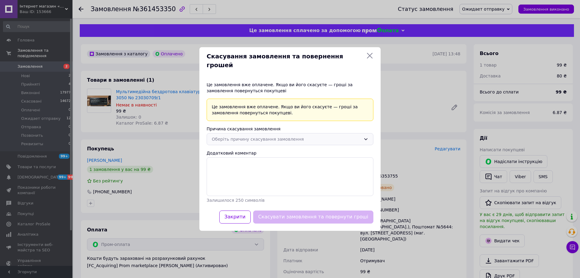
click at [272, 140] on div "Оберіть причину скасування замовлення" at bounding box center [290, 139] width 167 height 12
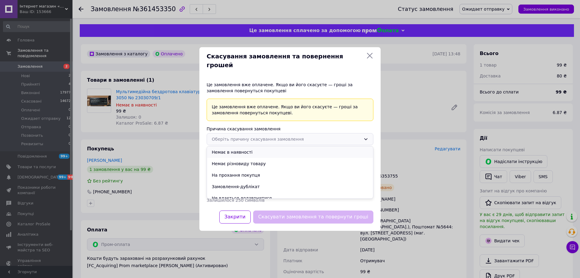
click at [266, 146] on li "Немає в наявності" at bounding box center [290, 151] width 166 height 11
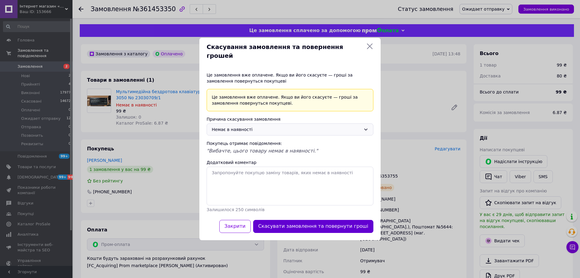
click at [313, 223] on button "Скасувати замовлення та повернути гроші" at bounding box center [313, 226] width 120 height 13
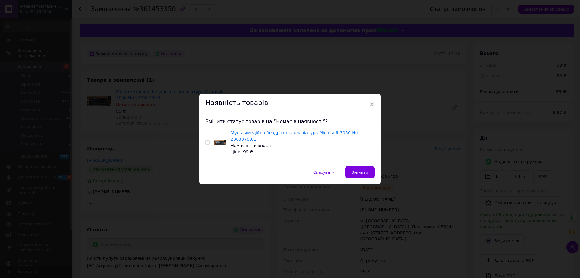
click at [207, 141] on input "checkbox" at bounding box center [207, 142] width 4 height 4
checkbox input "true"
click at [352, 168] on button "Змінити" at bounding box center [359, 172] width 29 height 12
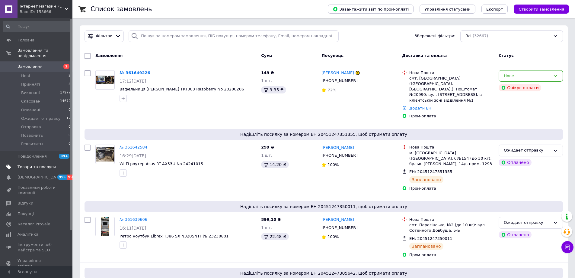
click at [59, 164] on span at bounding box center [64, 166] width 17 height 5
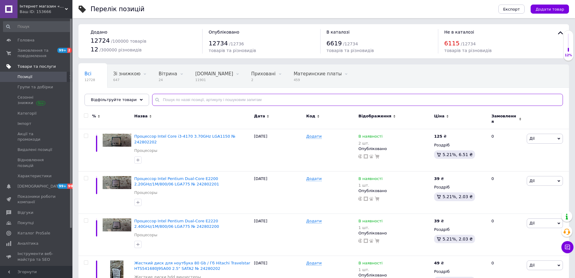
click at [165, 101] on input "text" at bounding box center [357, 100] width 411 height 12
paste input "23030709/1"
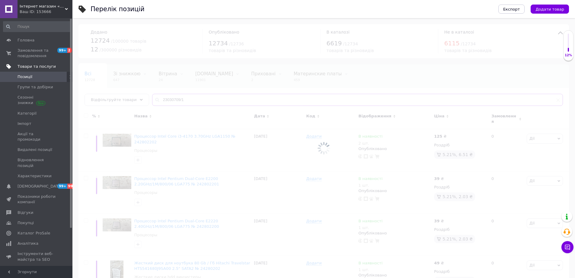
type input "23030709/1"
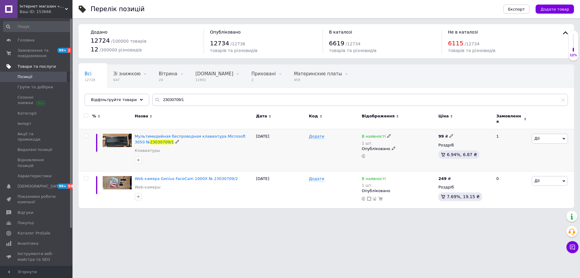
click at [382, 134] on span "В наявності" at bounding box center [373, 137] width 24 height 6
click at [387, 134] on icon at bounding box center [389, 136] width 4 height 4
drag, startPoint x: 404, startPoint y: 151, endPoint x: 391, endPoint y: 153, distance: 13.1
click at [393, 152] on input "1" at bounding box center [416, 155] width 46 height 12
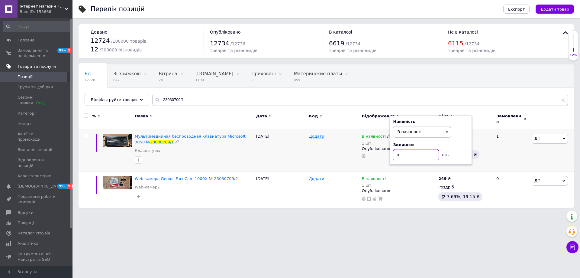
type input "0"
click at [412, 129] on span "В наявності" at bounding box center [409, 131] width 24 height 5
click at [417, 142] on li "Немає в наявності" at bounding box center [421, 144] width 57 height 8
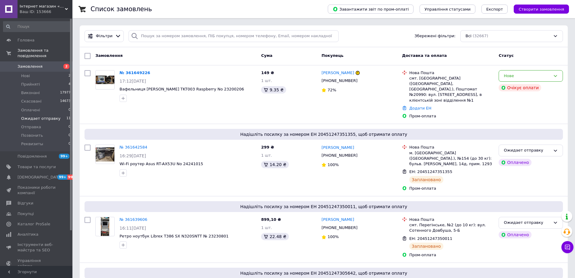
click at [52, 116] on span "Ожидает отправку" at bounding box center [41, 118] width 40 height 5
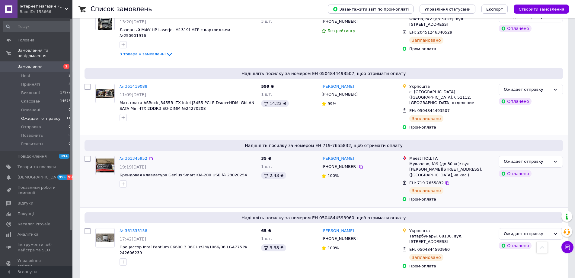
scroll to position [513, 0]
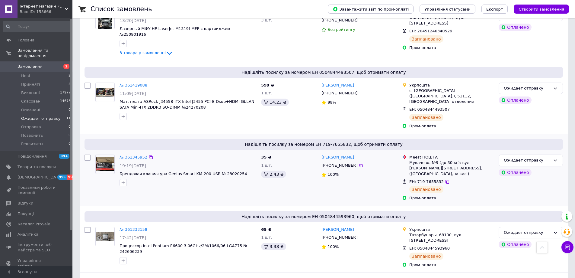
click at [136, 155] on link "№ 361345952" at bounding box center [134, 157] width 28 height 5
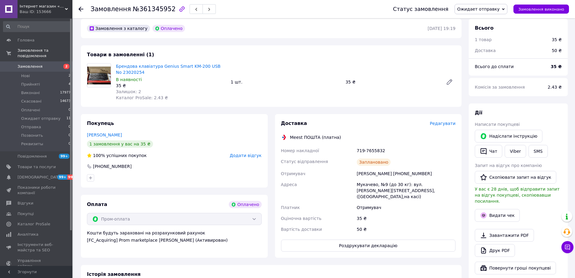
scroll to position [26, 0]
click at [347, 239] on button "Роздрукувати декларацію" at bounding box center [368, 245] width 175 height 12
